Goal: Task Accomplishment & Management: Manage account settings

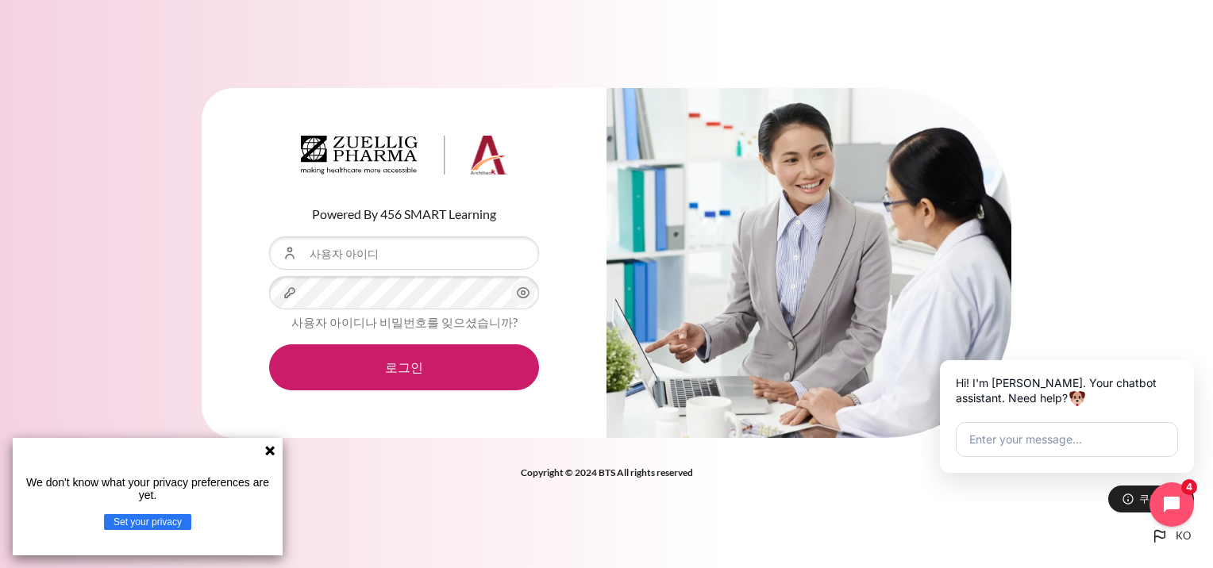
click at [266, 449] on icon at bounding box center [270, 451] width 13 height 13
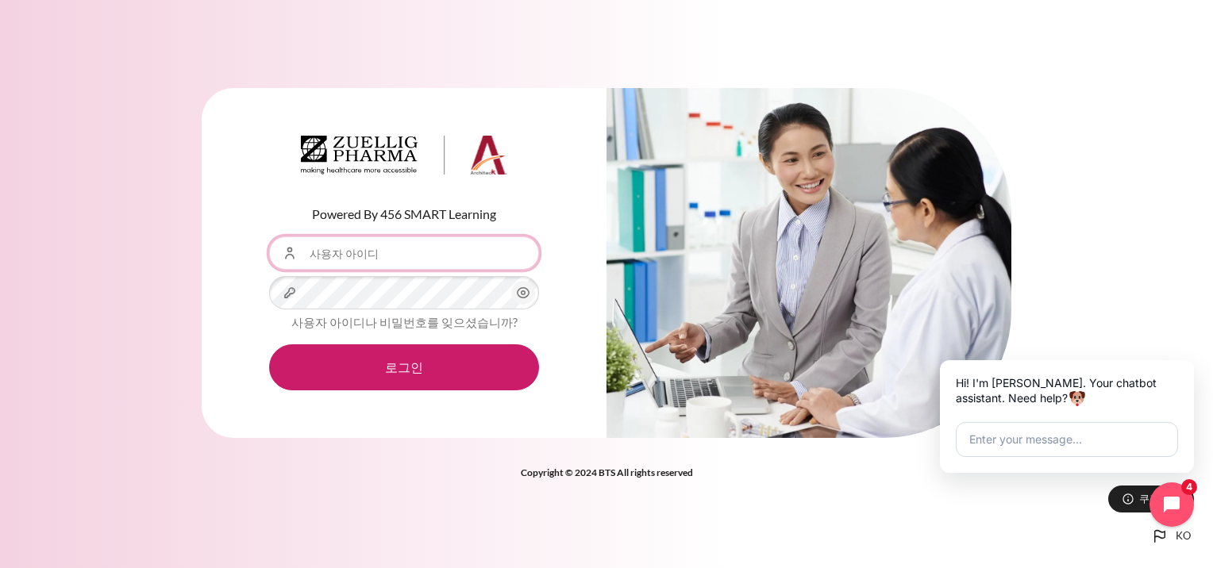
drag, startPoint x: 375, startPoint y: 256, endPoint x: 372, endPoint y: 248, distance: 9.3
click at [372, 251] on input "사용자 아이디" at bounding box center [404, 253] width 270 height 33
type input "[EMAIL_ADDRESS][DOMAIN_NAME]"
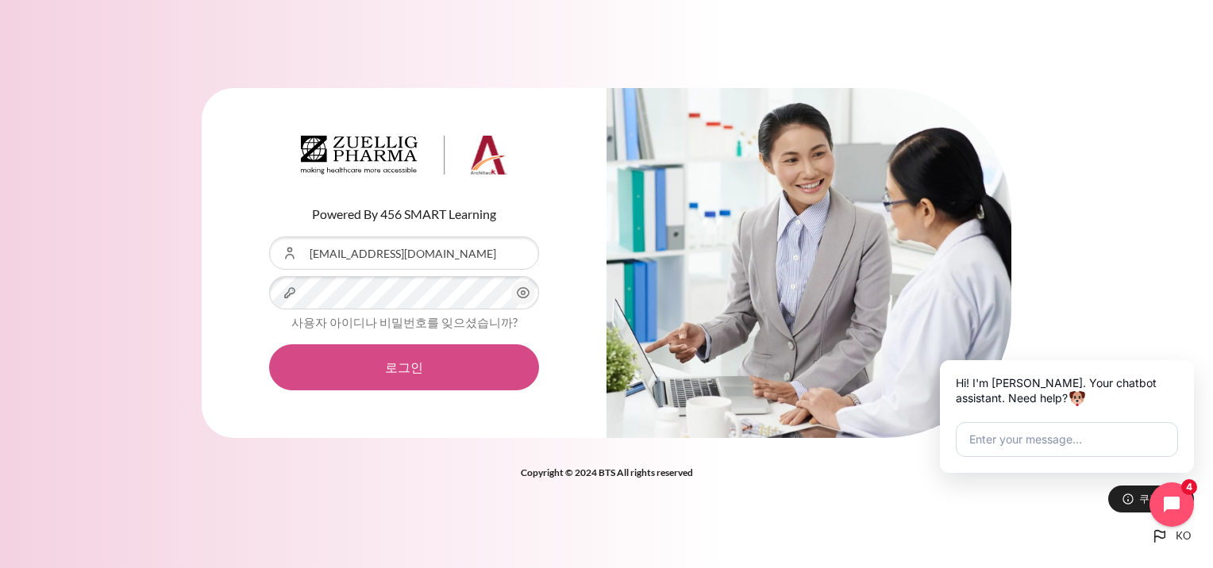
click at [382, 368] on button "로그인" at bounding box center [404, 368] width 270 height 46
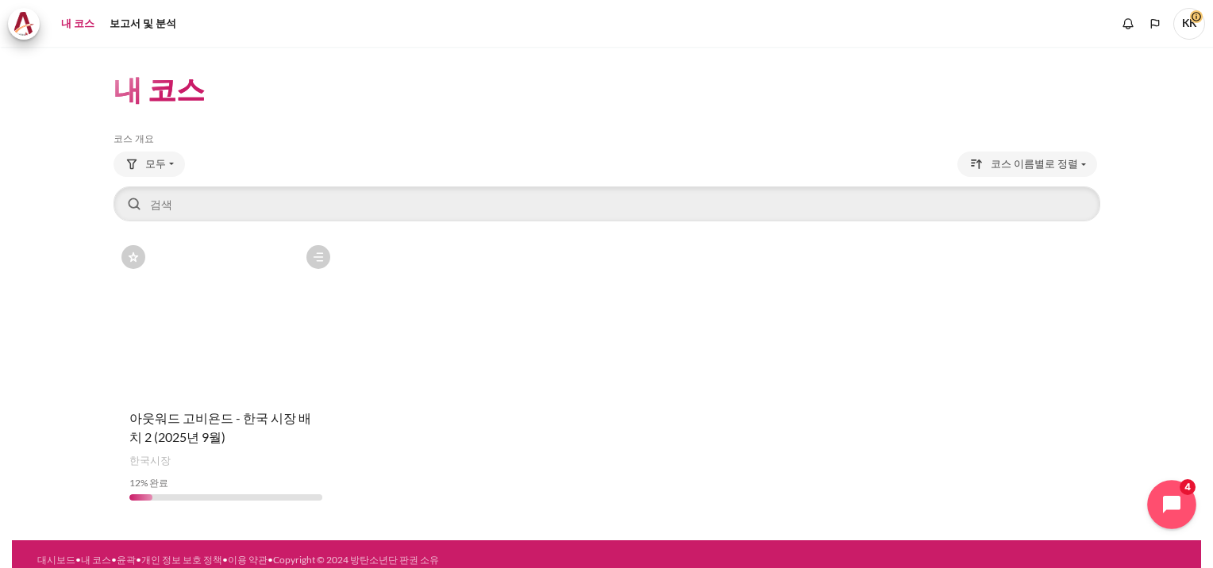
click at [1177, 522] on button "Open chat widget" at bounding box center [1171, 504] width 49 height 49
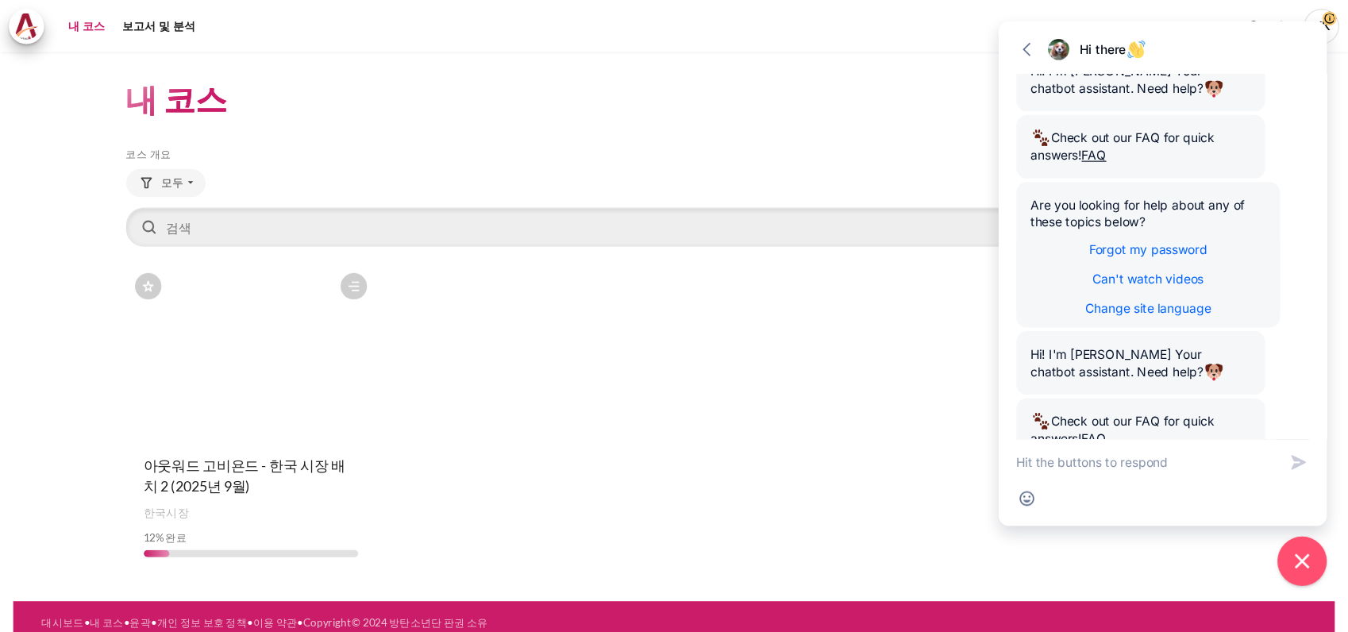
scroll to position [232, 0]
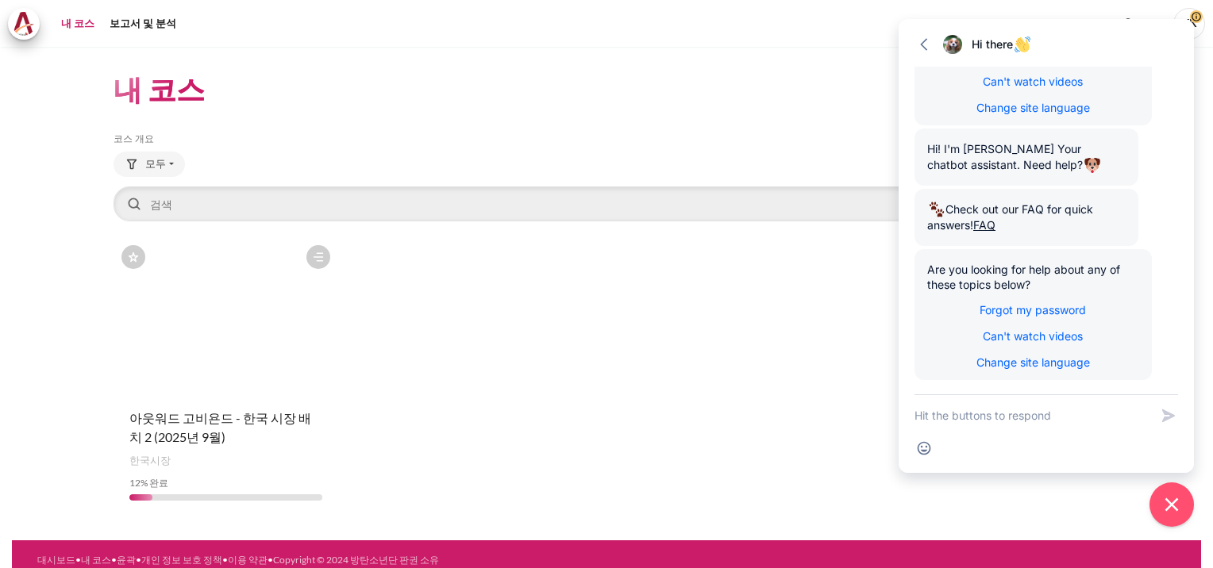
click at [673, 401] on div "코스에 별표가 표시되어 있습니다. Outward GoBeyond 코스 - 한국 시장 배치 2 (2025년 9월) 이 코스에 별표 표시 스타 아…" at bounding box center [607, 375] width 987 height 276
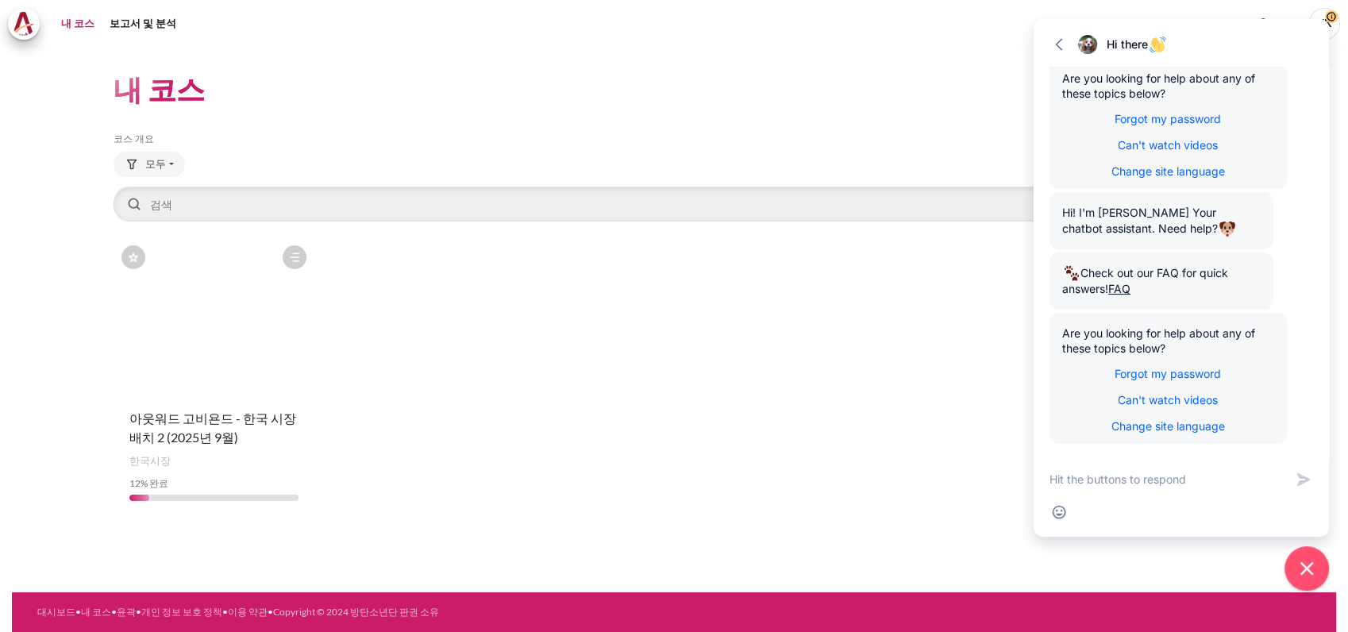
click at [158, 330] on figure "콘텐츠" at bounding box center [215, 316] width 202 height 159
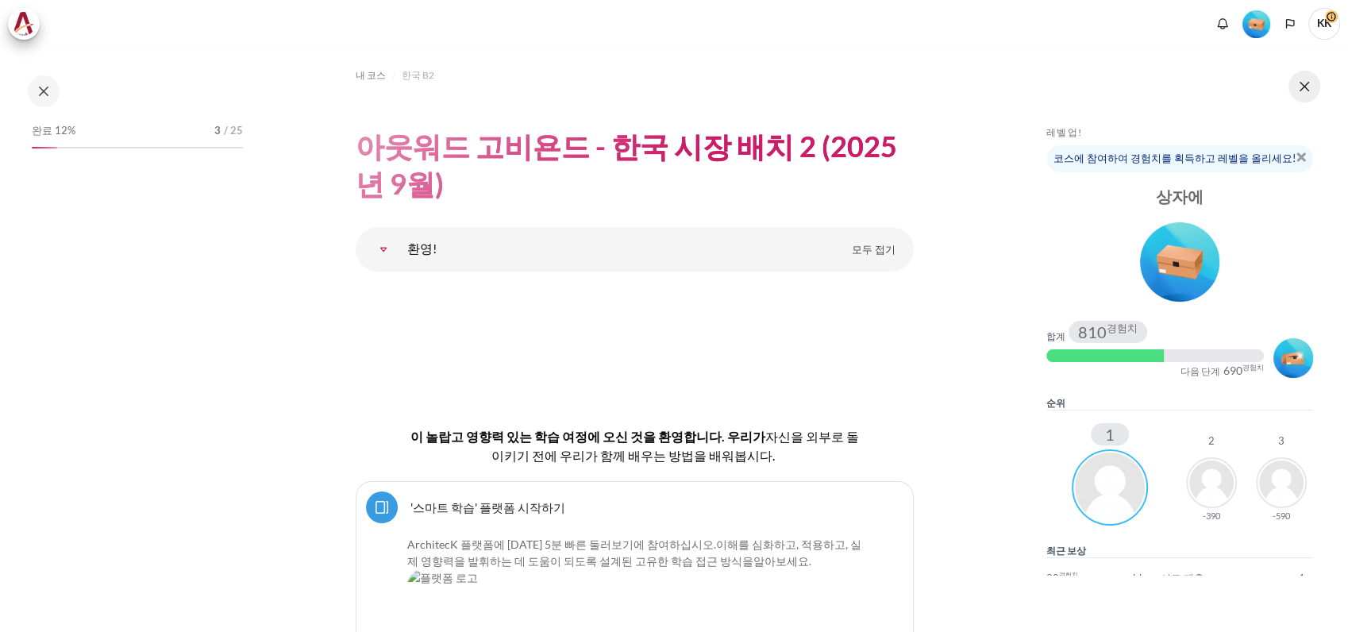
click at [1308, 93] on button at bounding box center [1304, 87] width 32 height 32
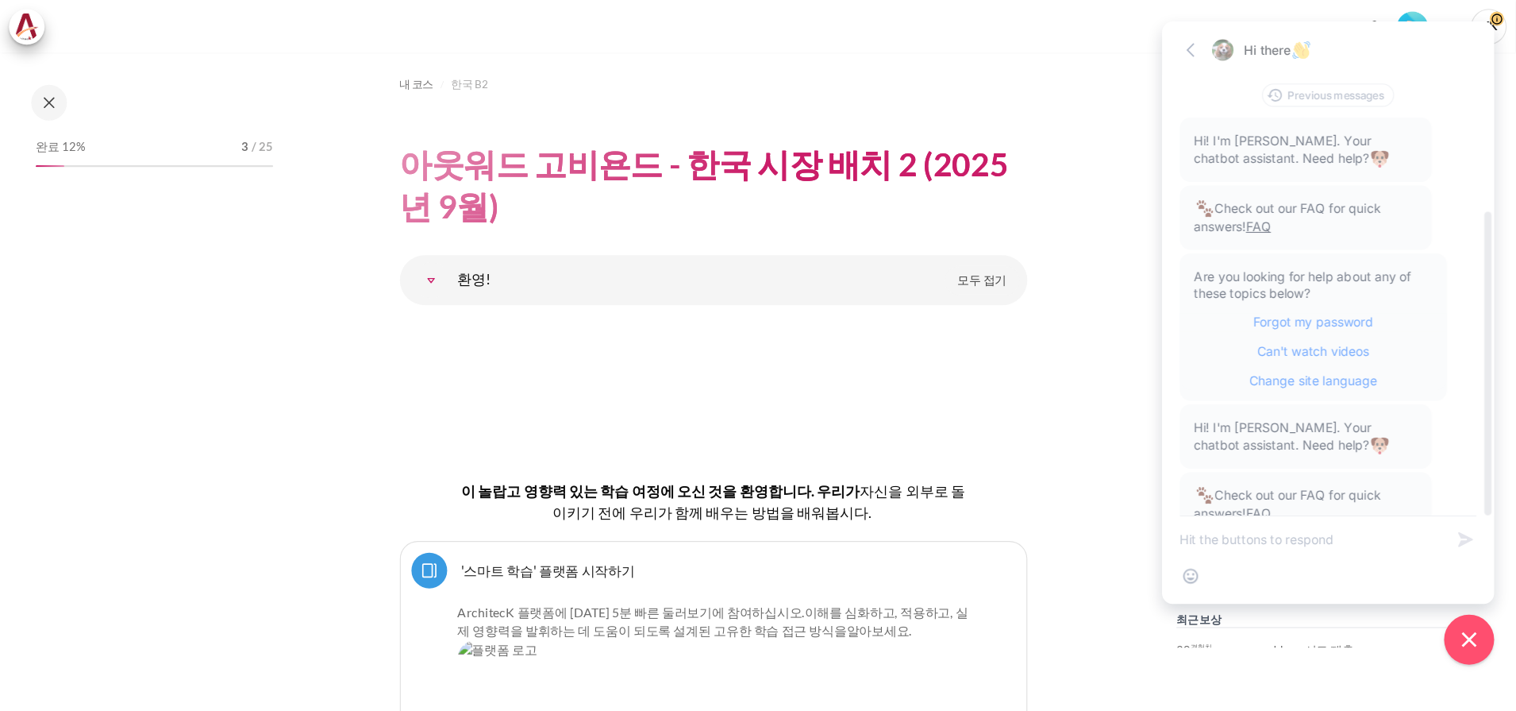
scroll to position [175, 0]
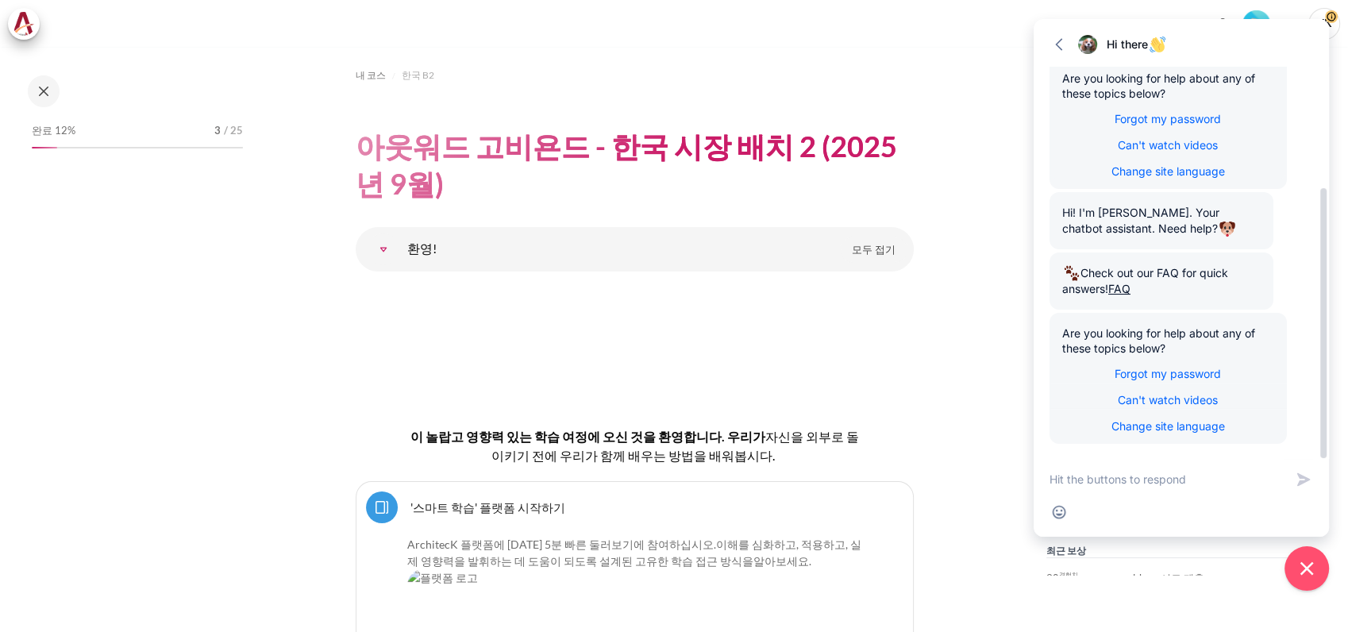
click at [1169, 241] on div "Hi! I'm [PERSON_NAME]. Your chatbot assistant. Need help?" at bounding box center [1161, 220] width 224 height 57
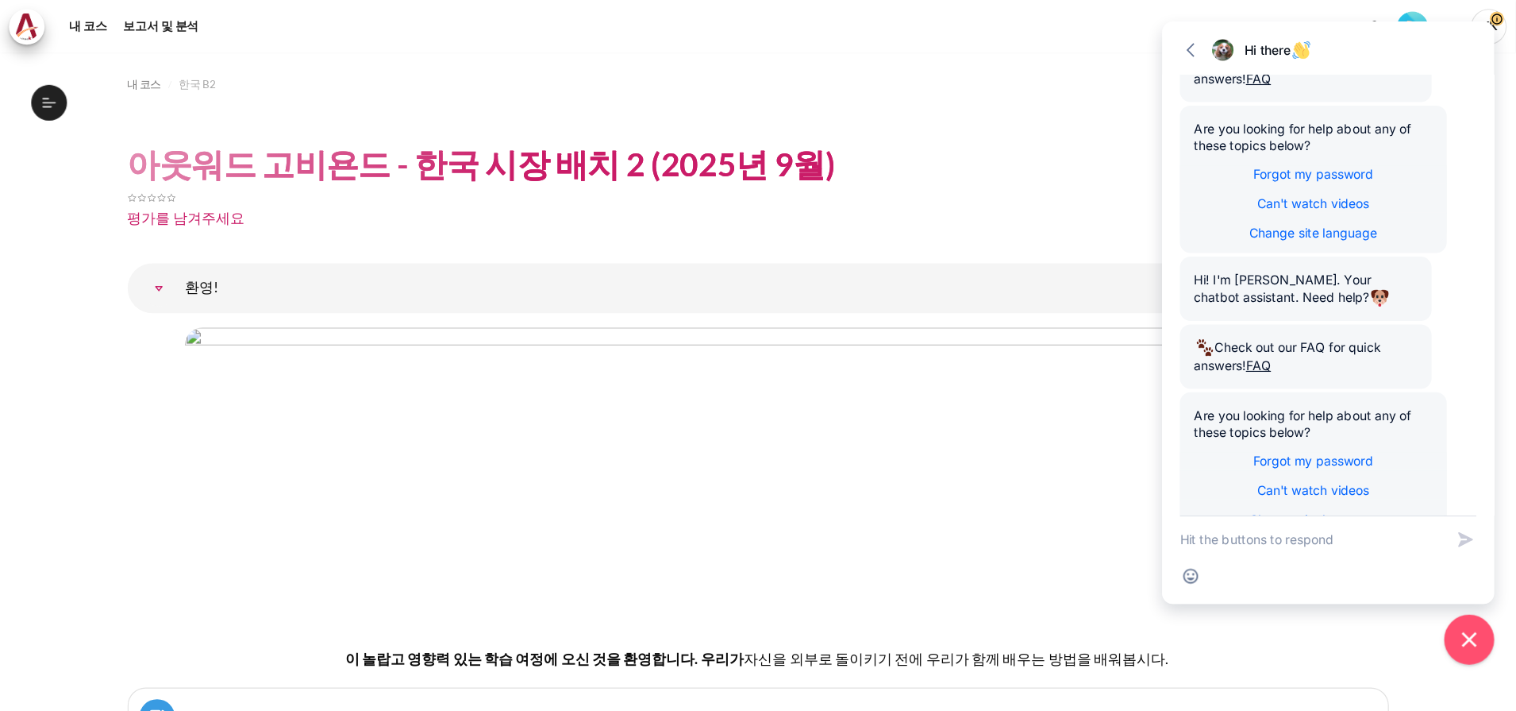
scroll to position [131, 0]
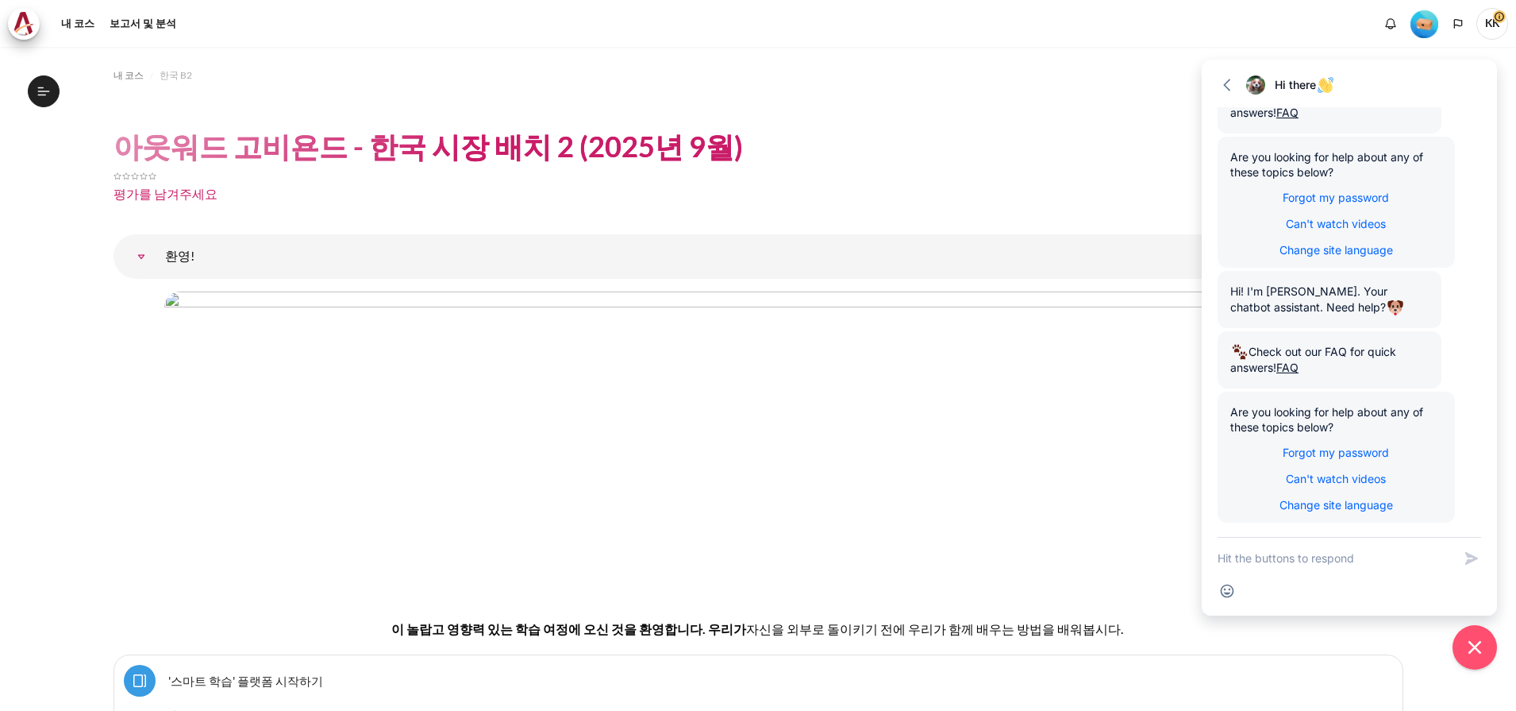
click at [1071, 190] on div "평가를 남겨주세요" at bounding box center [759, 187] width 1290 height 44
drag, startPoint x: 1071, startPoint y: 190, endPoint x: 915, endPoint y: 178, distance: 156.8
click at [915, 178] on div "콘텐츠" at bounding box center [759, 174] width 1290 height 19
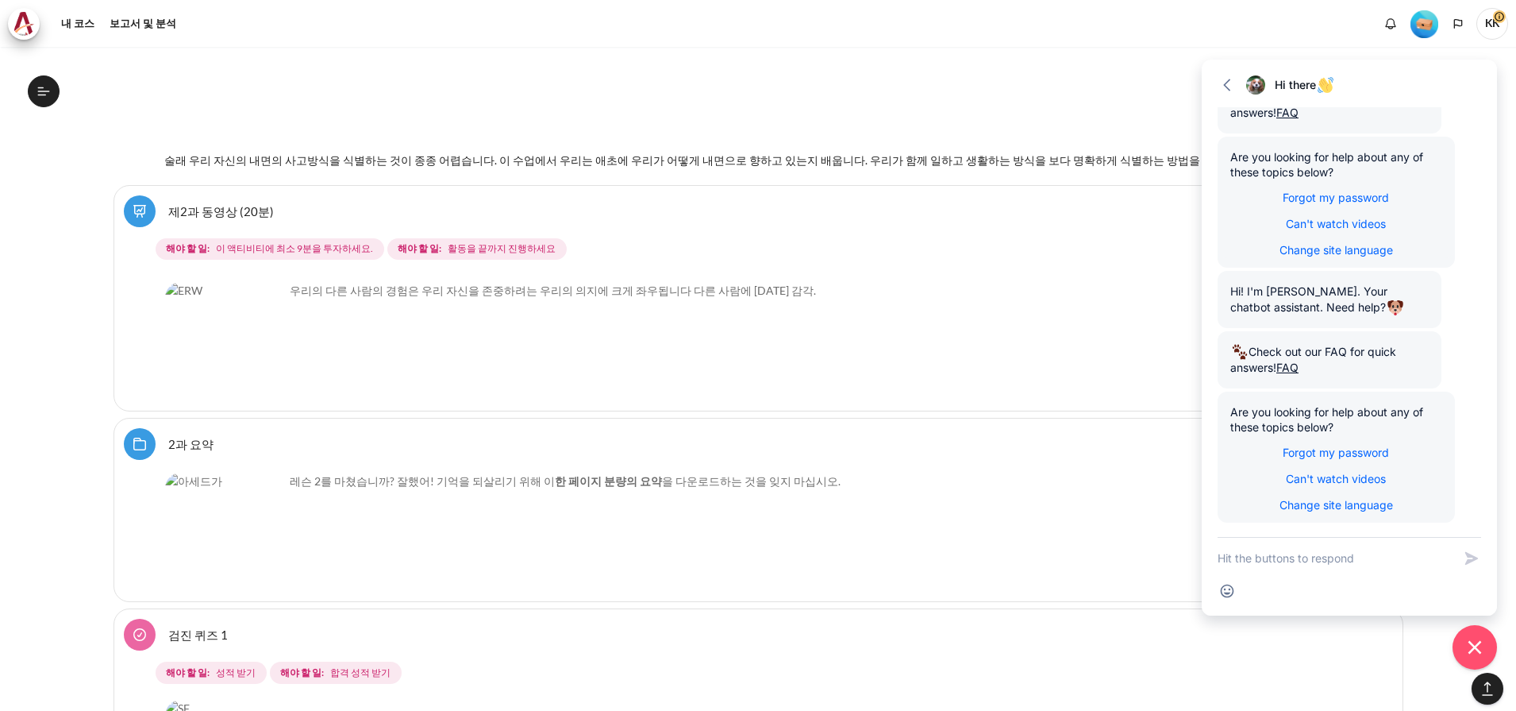
scroll to position [3969, 0]
